Goal: Book appointment/travel/reservation

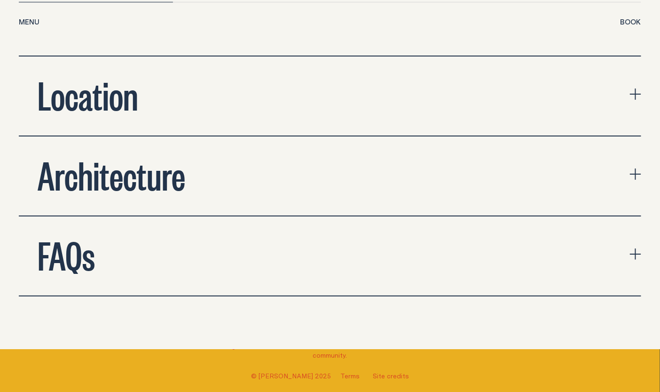
scroll to position [3292, 0]
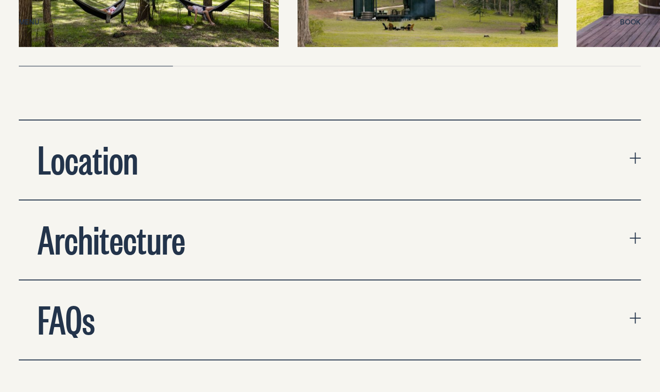
click at [93, 139] on h2 "Location" at bounding box center [88, 158] width 101 height 38
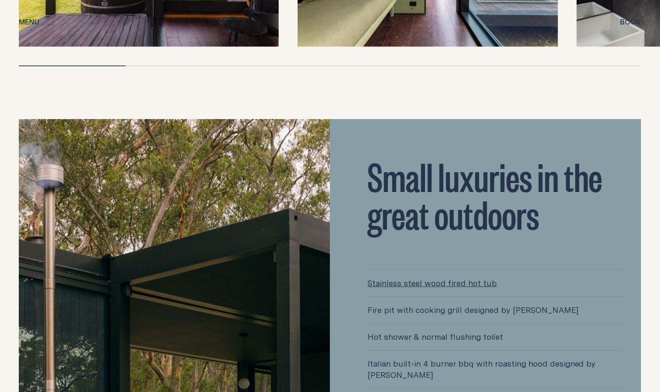
scroll to position [1928, 0]
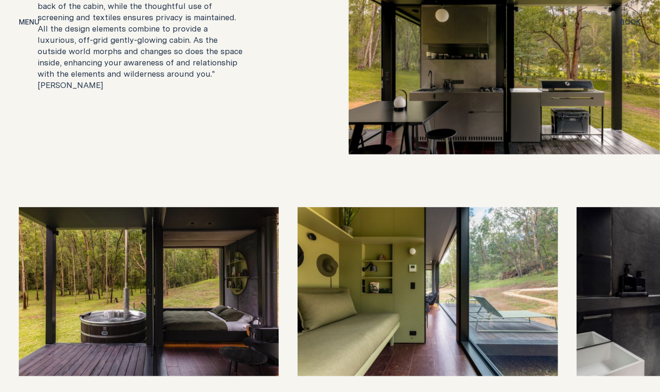
click at [629, 23] on span "Book" at bounding box center [631, 21] width 21 height 7
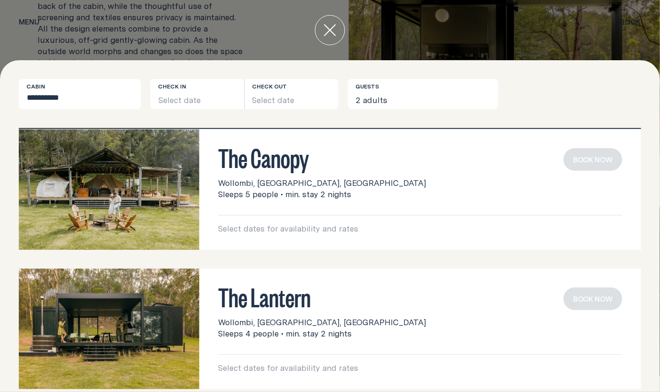
scroll to position [173, 0]
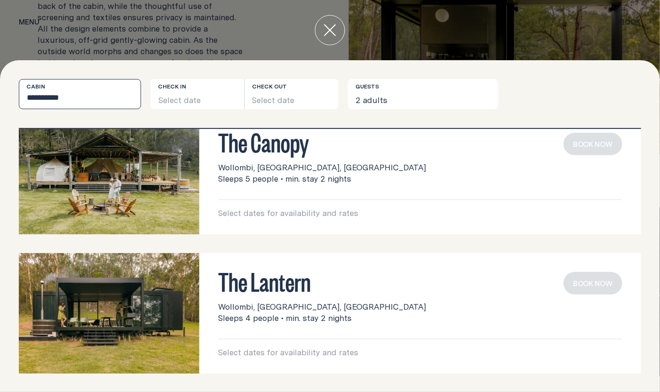
click at [96, 99] on select "**********" at bounding box center [80, 94] width 122 height 30
drag, startPoint x: 96, startPoint y: 99, endPoint x: 102, endPoint y: 95, distance: 7.2
click at [96, 99] on select "**********" at bounding box center [80, 94] width 122 height 30
click at [160, 101] on button "Select date" at bounding box center [197, 94] width 94 height 30
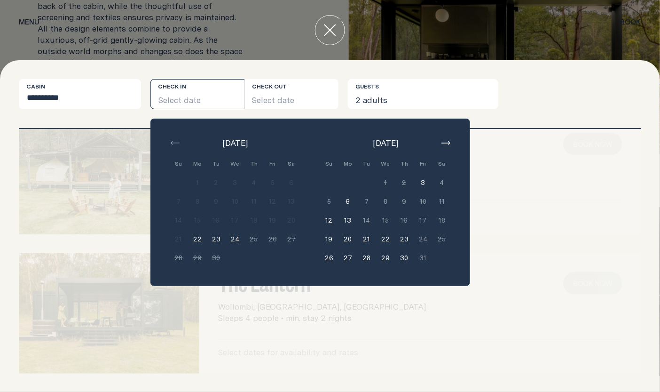
click at [448, 137] on button "button" at bounding box center [445, 142] width 11 height 11
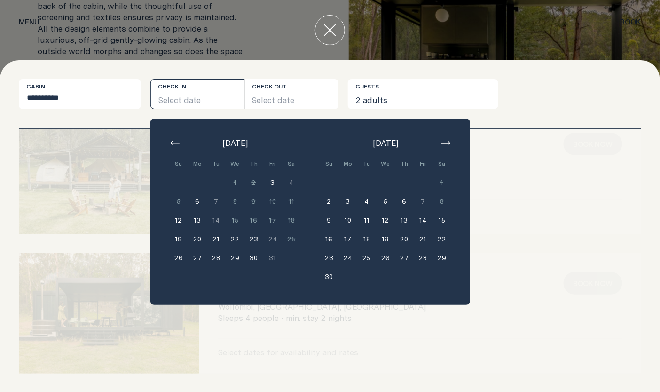
click at [422, 220] on button "14" at bounding box center [423, 220] width 19 height 19
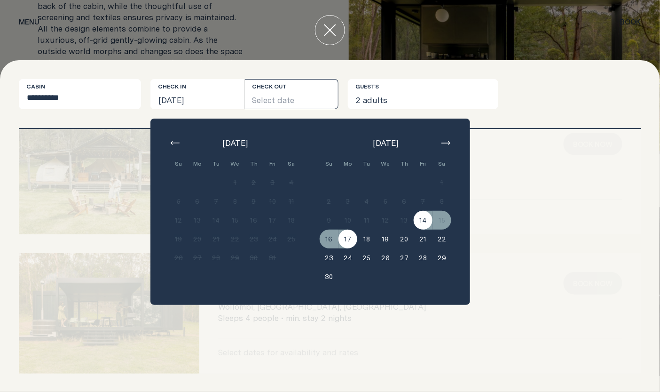
click at [345, 238] on button "17" at bounding box center [348, 238] width 19 height 19
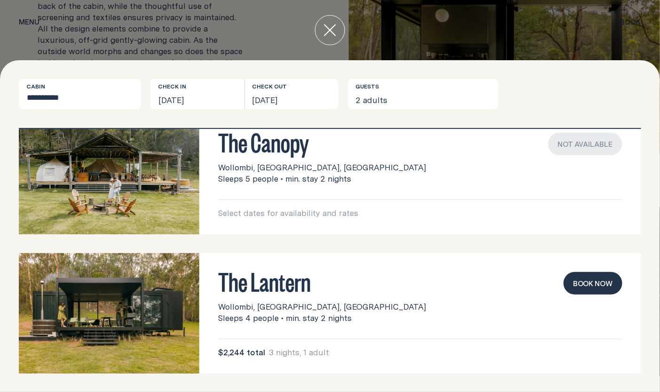
click at [123, 305] on img at bounding box center [109, 313] width 181 height 120
click at [336, 26] on icon "close" at bounding box center [330, 30] width 12 height 12
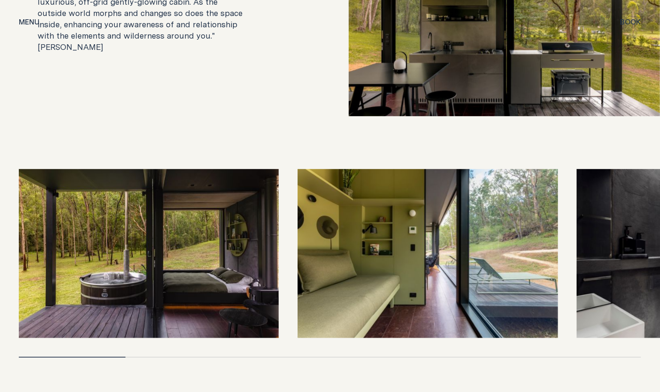
scroll to position [1787, 0]
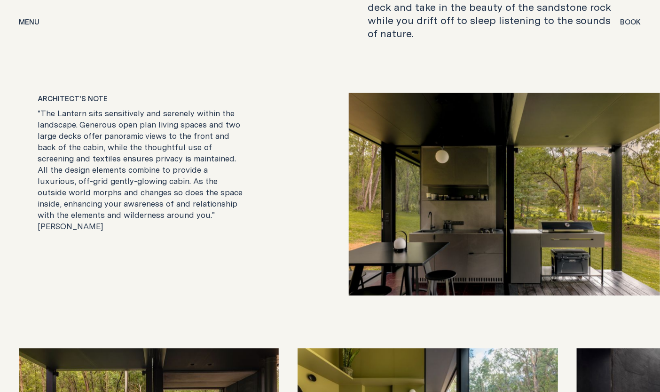
click at [500, 184] on img at bounding box center [504, 194] width 311 height 202
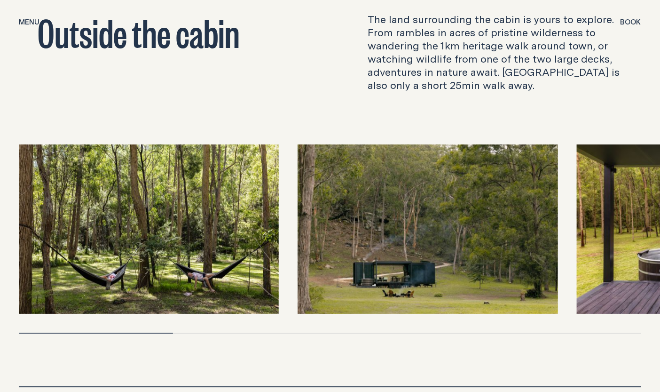
scroll to position [3150, 0]
